Goal: Navigation & Orientation: Find specific page/section

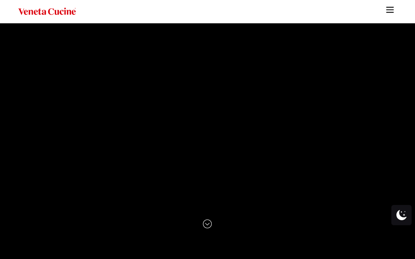
click at [395, 11] on link "Site" at bounding box center [390, 8] width 17 height 17
click at [392, 11] on img "Site" at bounding box center [390, 10] width 10 height 10
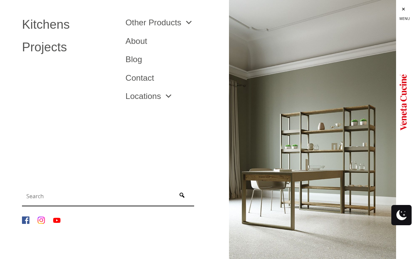
click at [392, 11] on div "Site" at bounding box center [403, 102] width 61 height 195
